Goal: Task Accomplishment & Management: Manage account settings

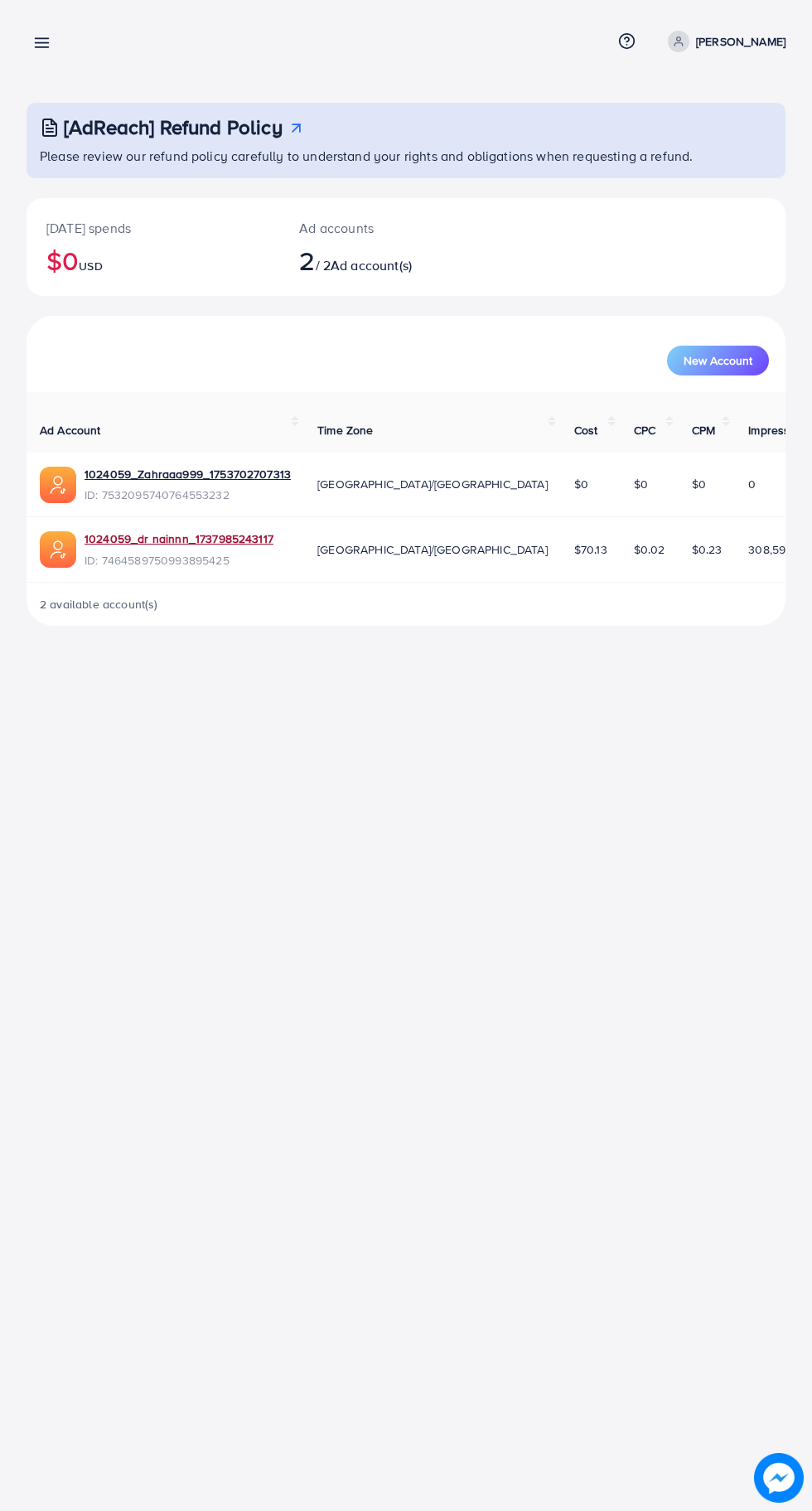
click at [173, 531] on link "1024059_dr nainnn_1737985243117" at bounding box center [178, 539] width 189 height 17
click at [57, 77] on div "[AdReach] Refund Policy Please review our refund policy carefully to understand…" at bounding box center [406, 326] width 812 height 652
click at [42, 47] on line at bounding box center [42, 47] width 13 height 0
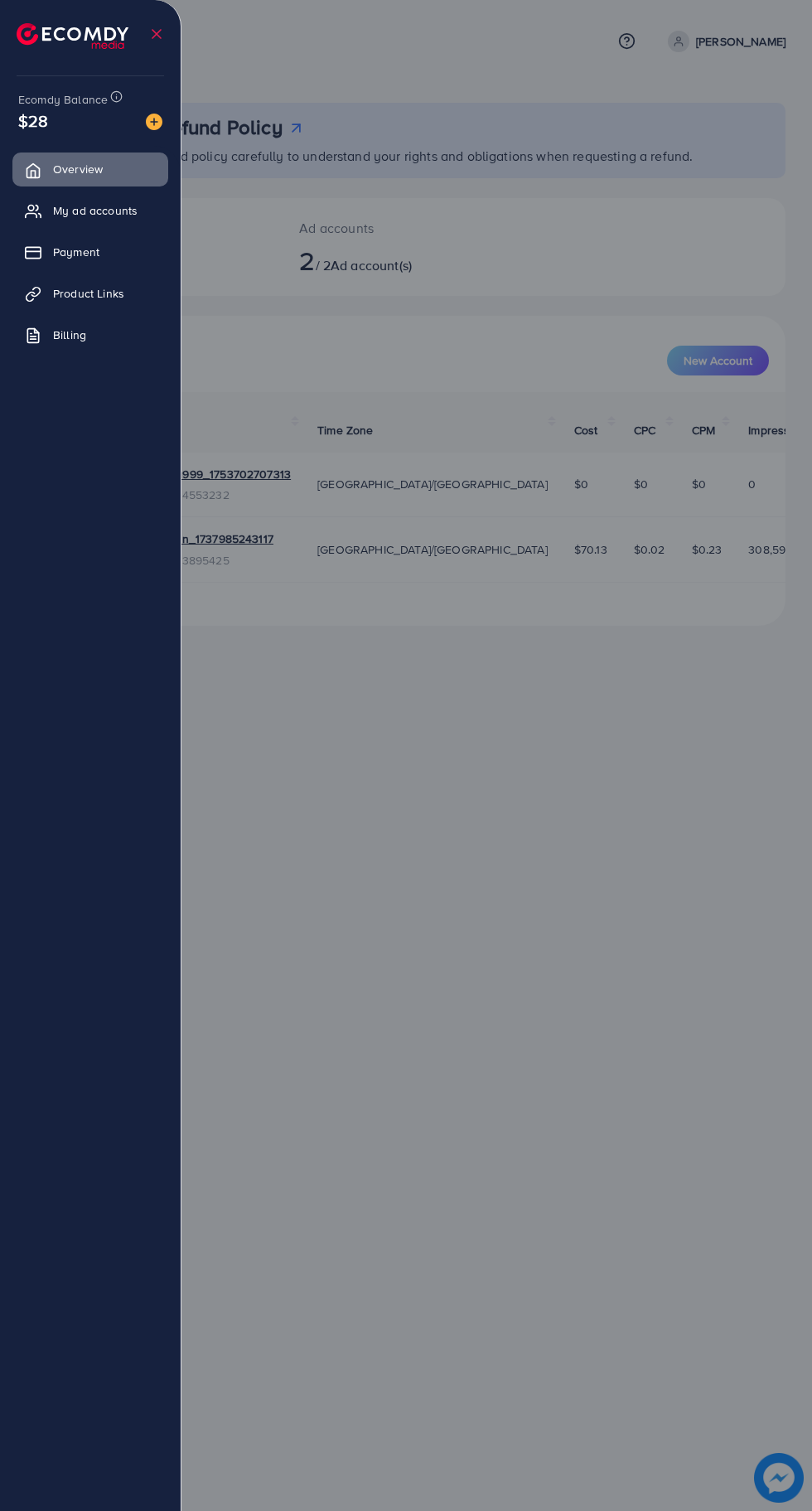
click at [92, 216] on span "My ad accounts" at bounding box center [95, 211] width 85 height 17
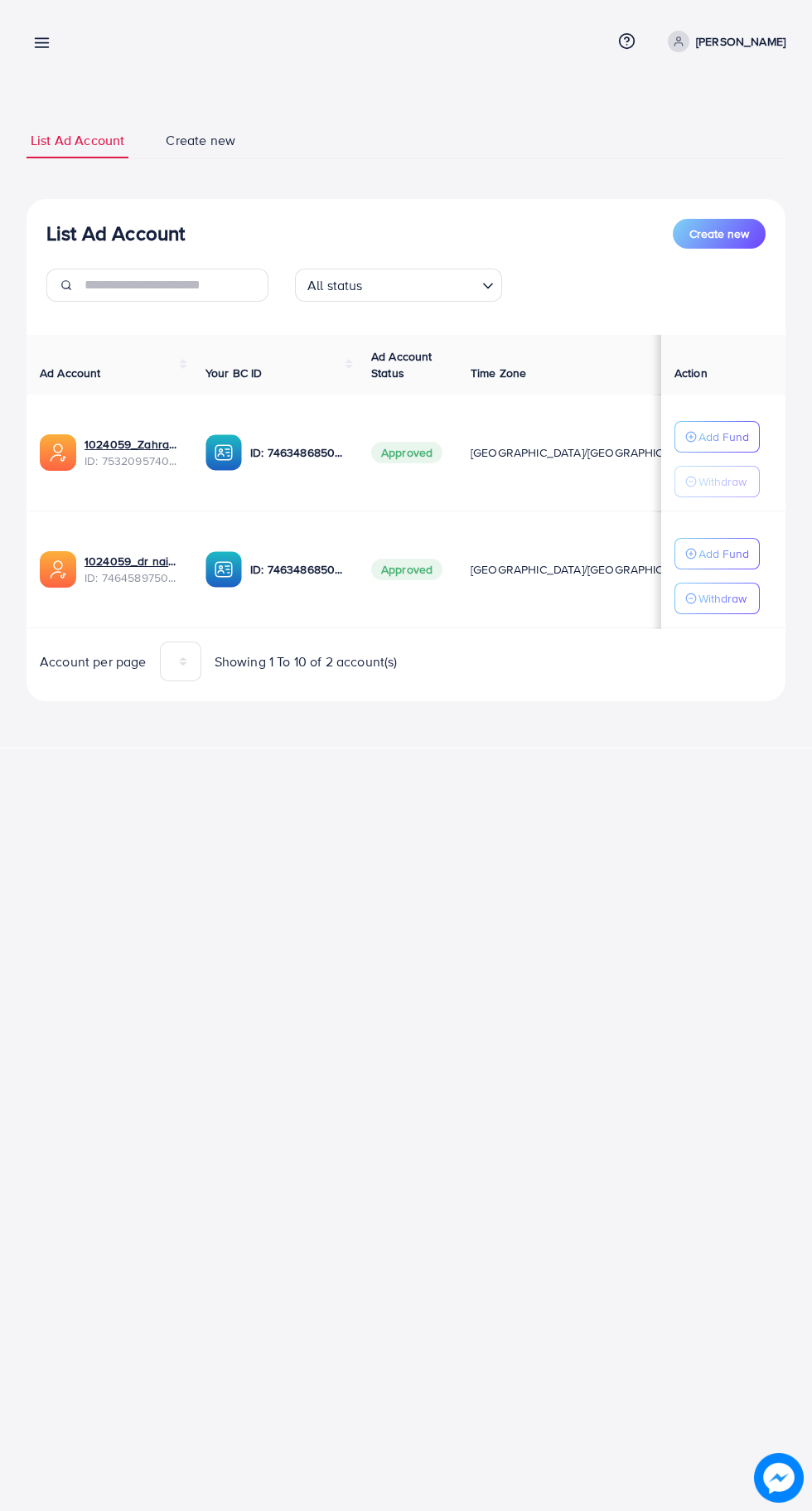
click at [126, 570] on span "ID: 7464589750993895425" at bounding box center [132, 578] width 95 height 17
click at [108, 567] on link "1024059_dr nainnn_1737985243117" at bounding box center [132, 561] width 95 height 17
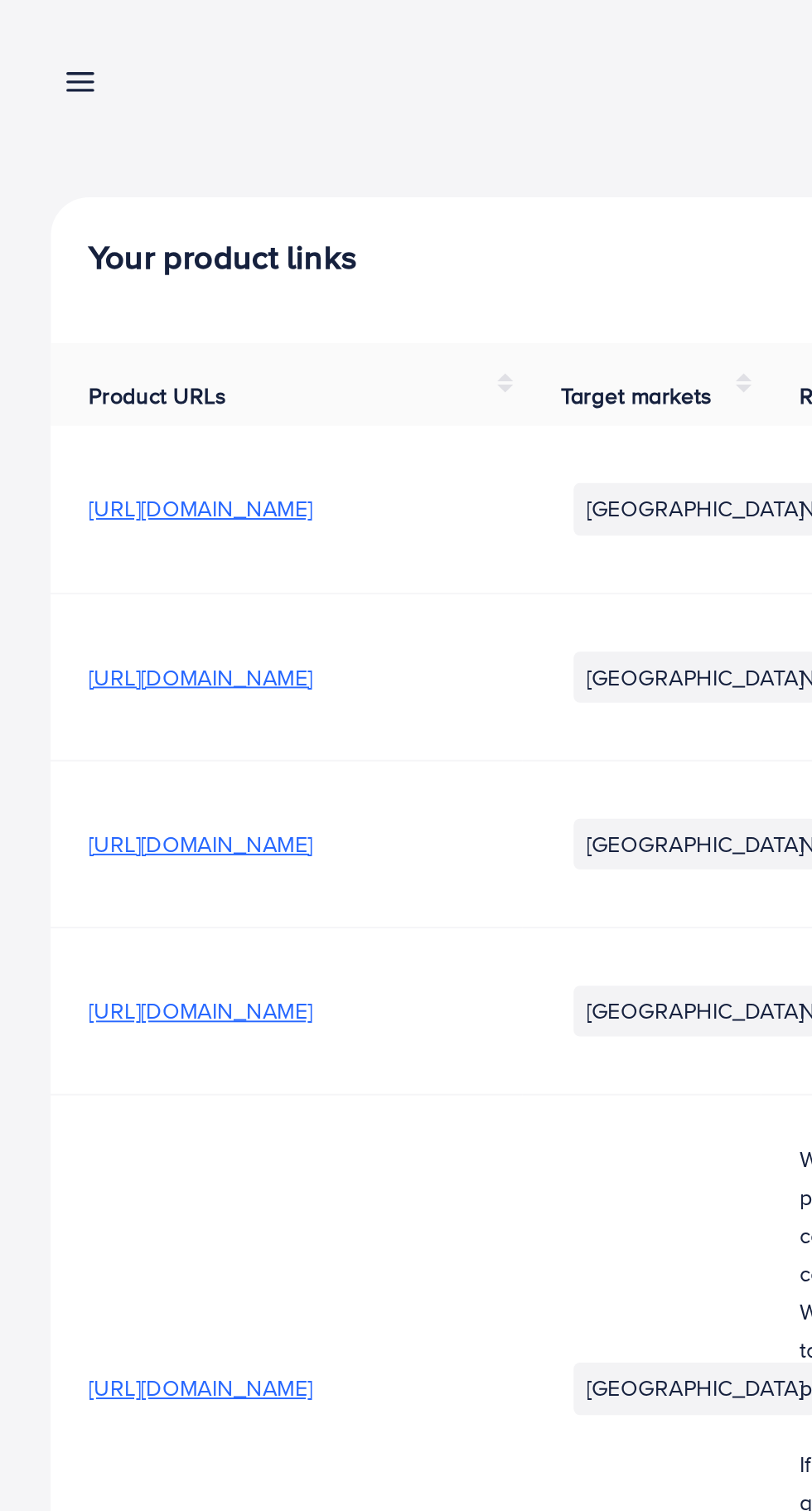
click at [42, 47] on line at bounding box center [42, 47] width 13 height 0
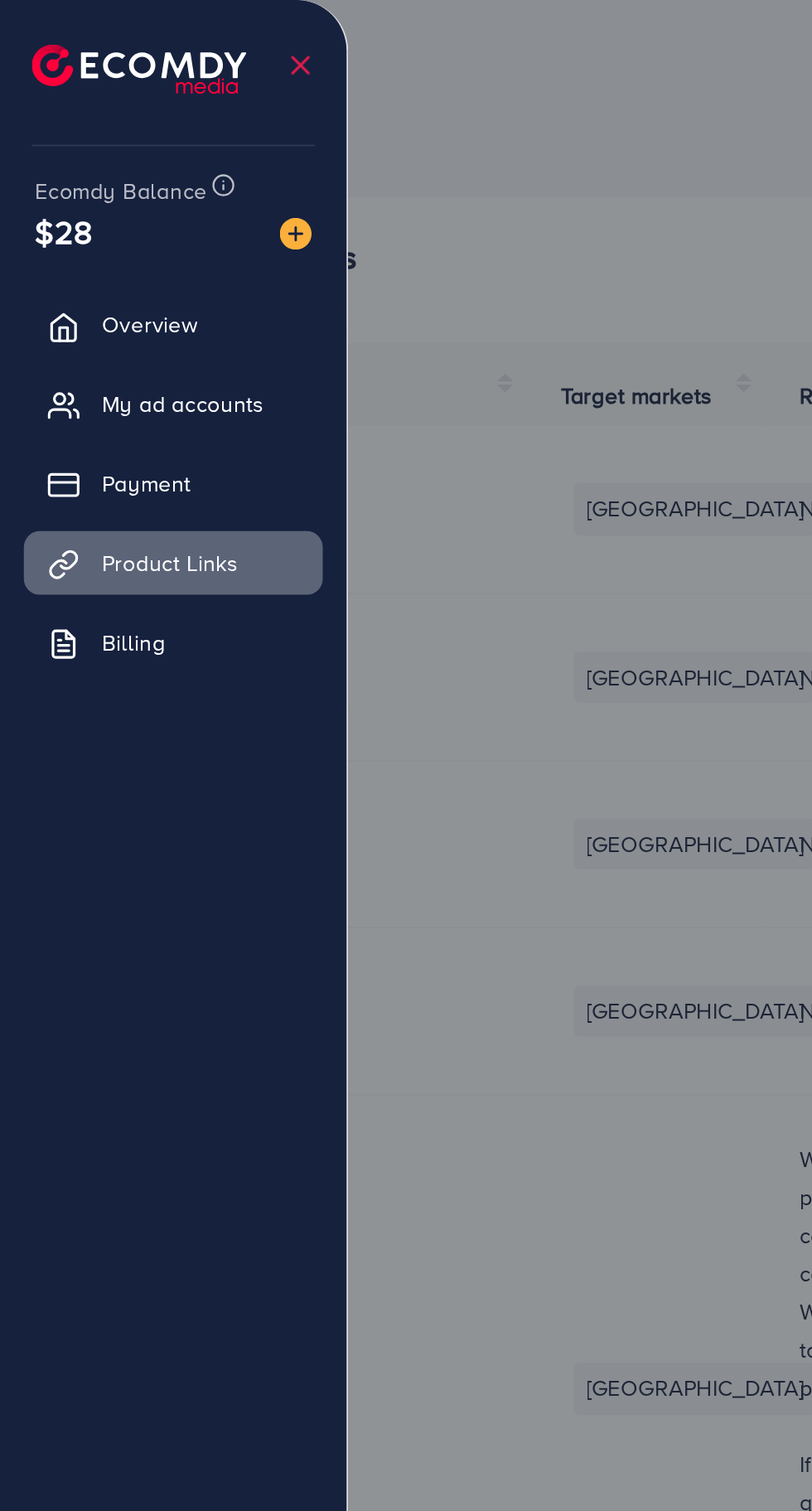
click at [72, 211] on span "My ad accounts" at bounding box center [95, 211] width 85 height 17
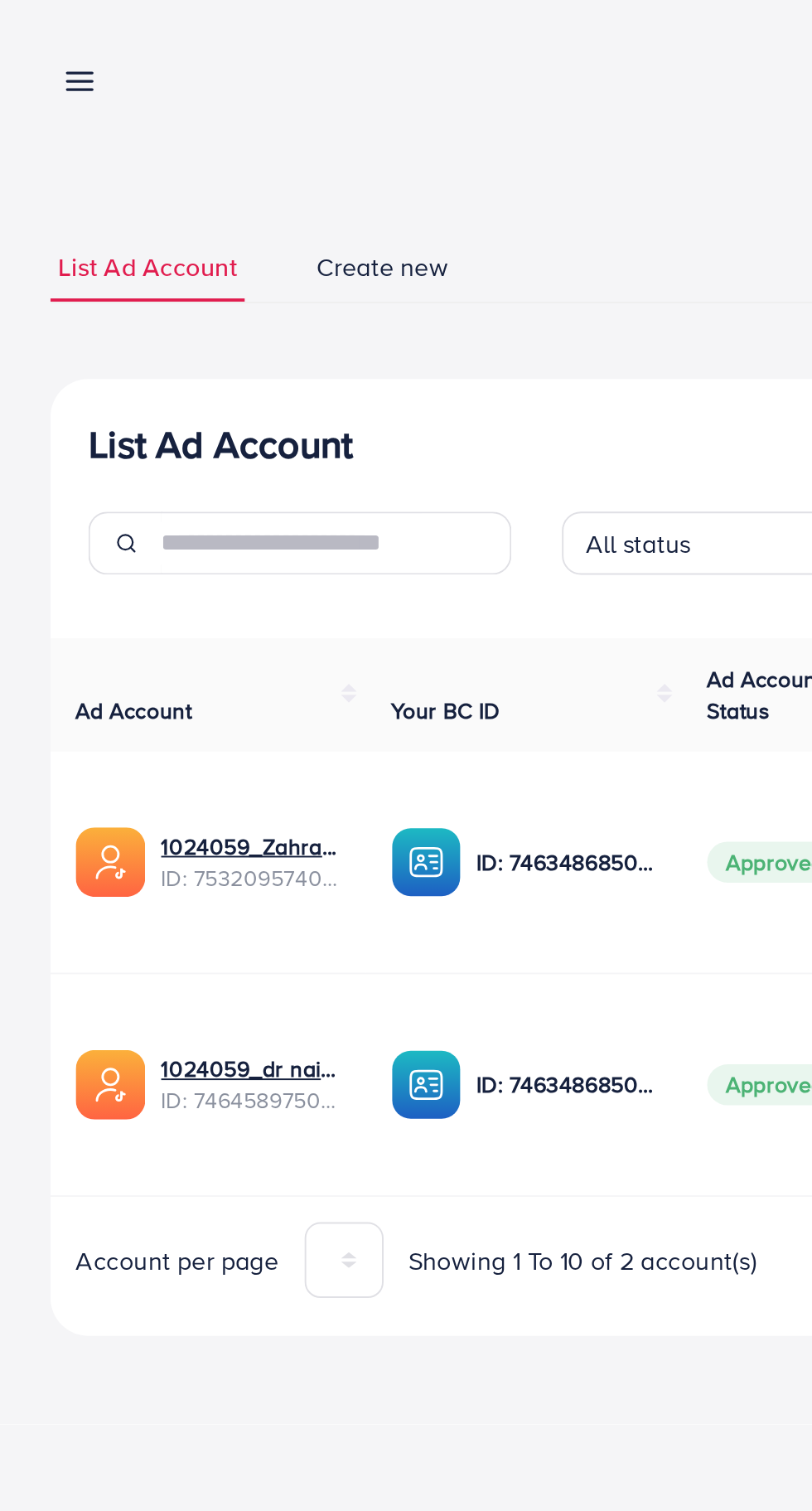
scroll to position [0, 4]
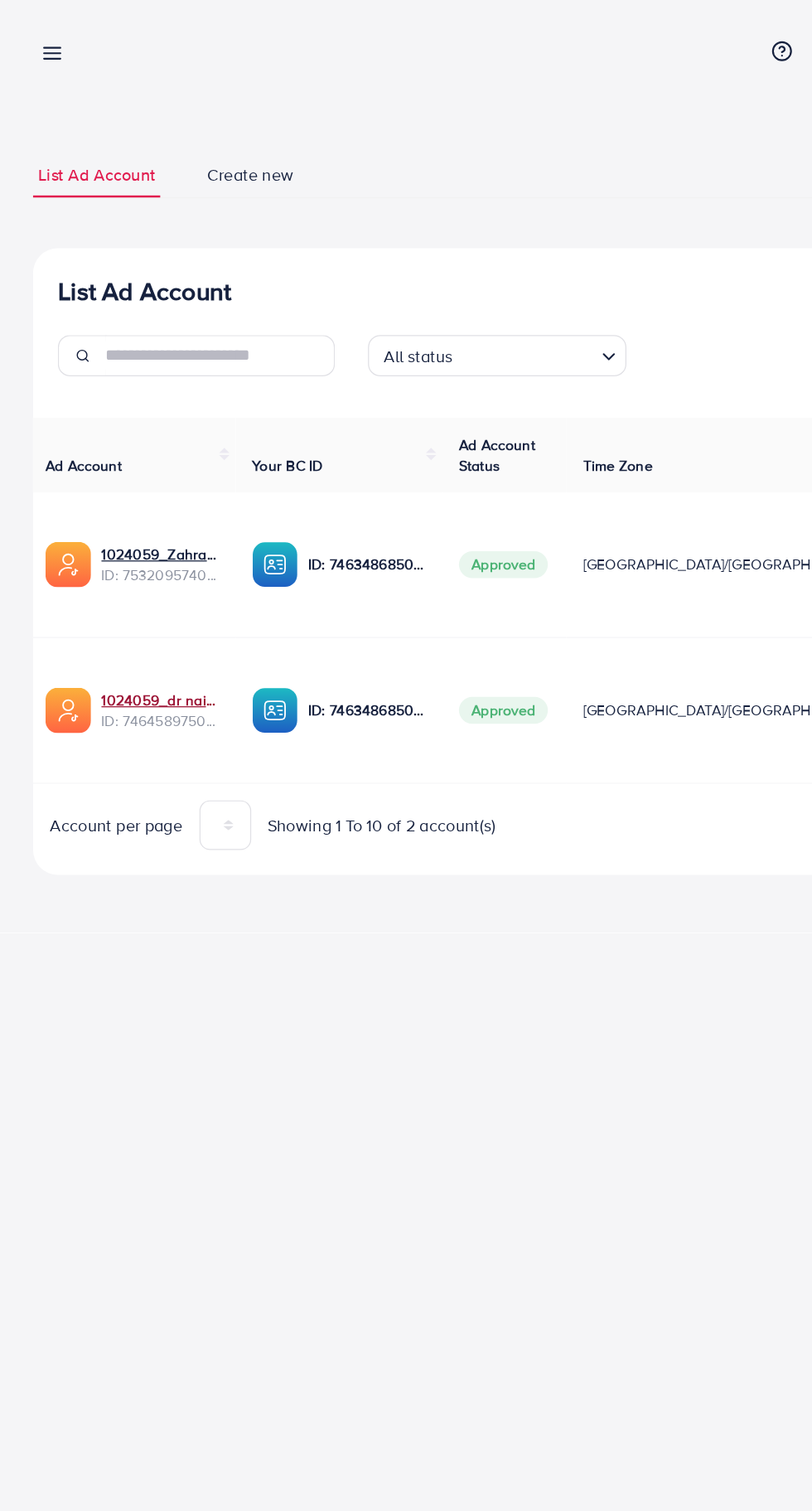
click at [123, 563] on link "1024059_dr nainnn_1737985243117" at bounding box center [128, 561] width 95 height 17
